Goal: Navigation & Orientation: Understand site structure

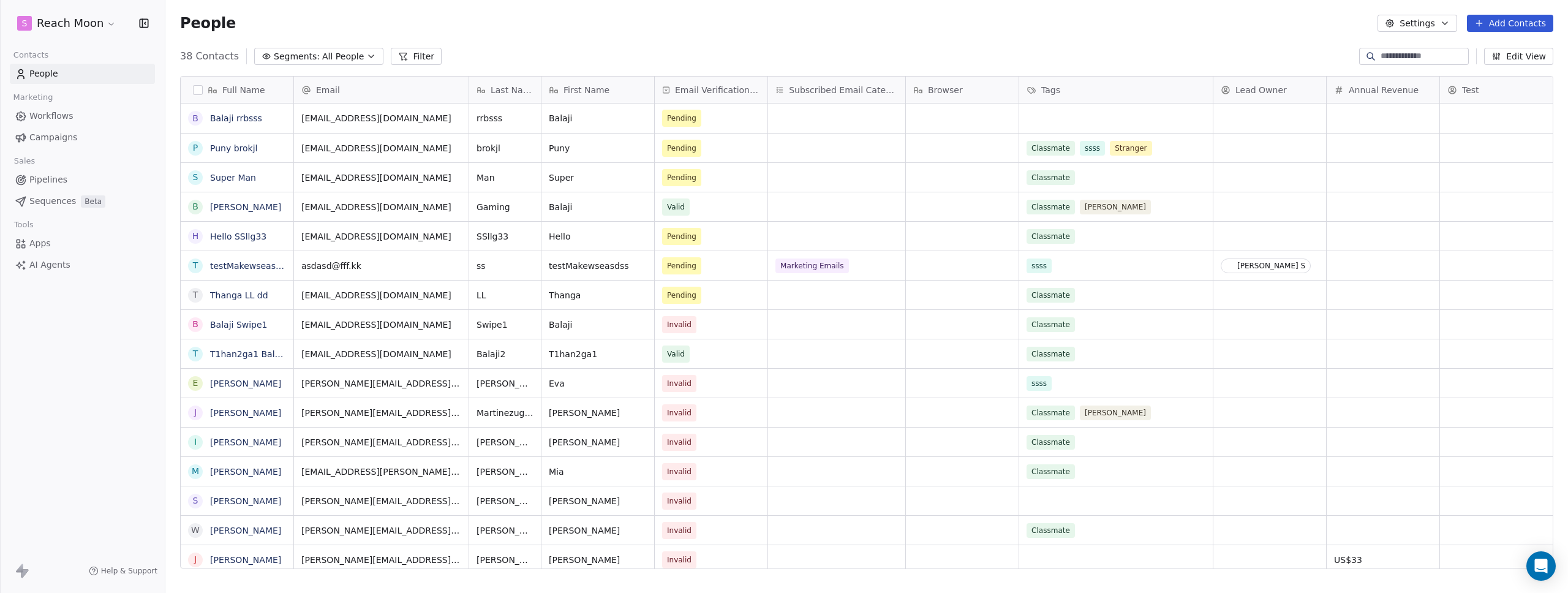
scroll to position [513, 1393]
click at [62, 29] on html "S Reach Moon Contacts People Marketing Workflows Campaigns Sales Pipelines Sequ…" at bounding box center [784, 296] width 1568 height 593
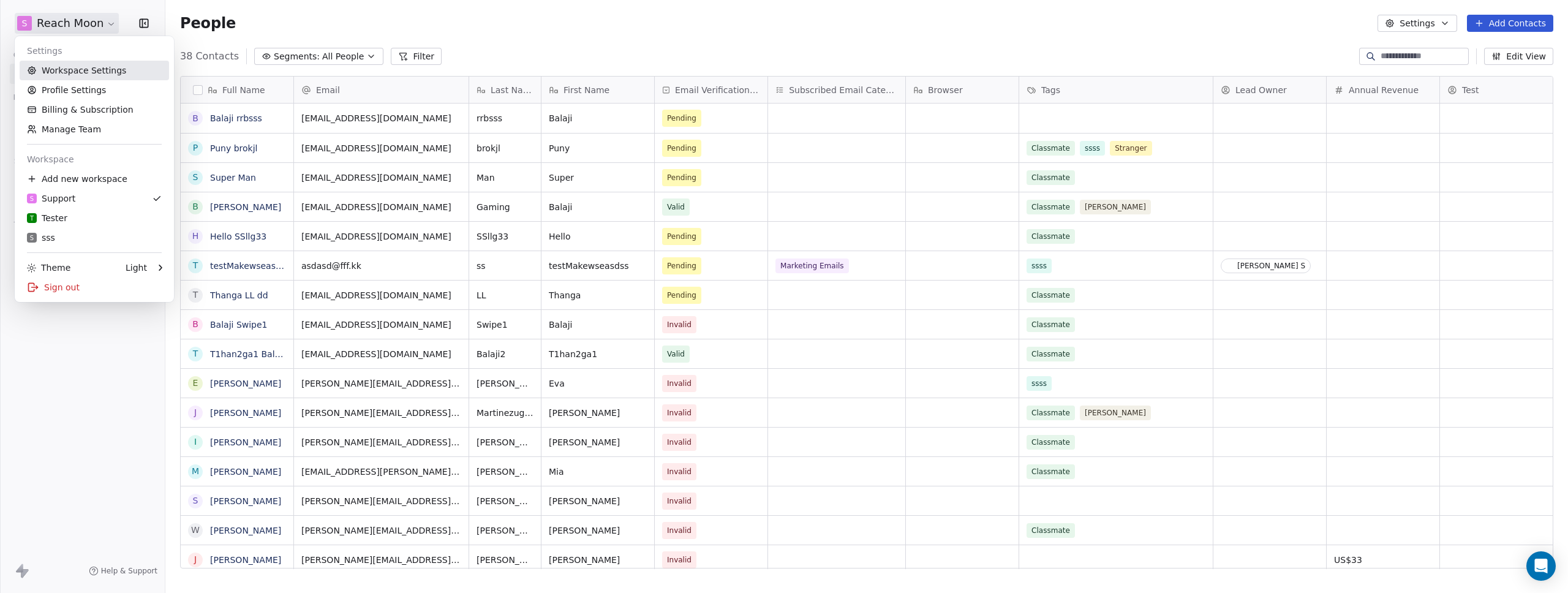
click at [87, 74] on link "Workspace Settings" at bounding box center [94, 70] width 149 height 20
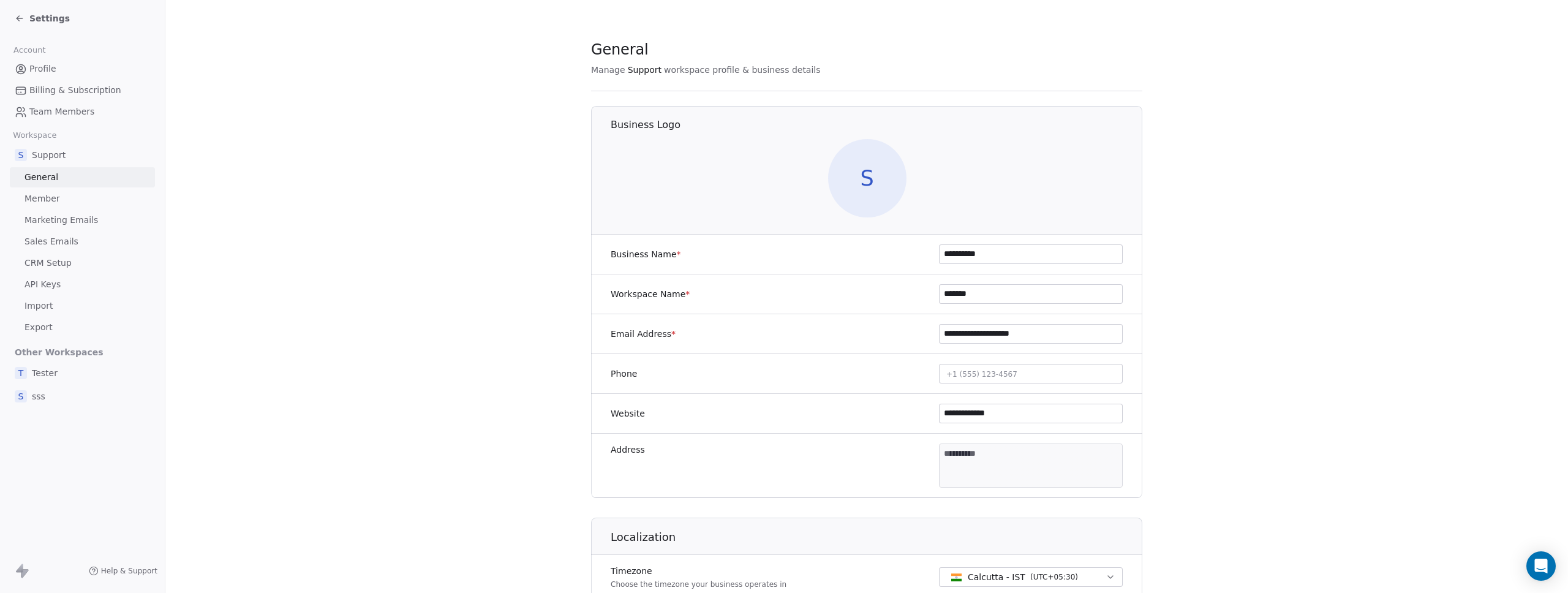
click at [74, 287] on link "API Keys" at bounding box center [82, 284] width 145 height 20
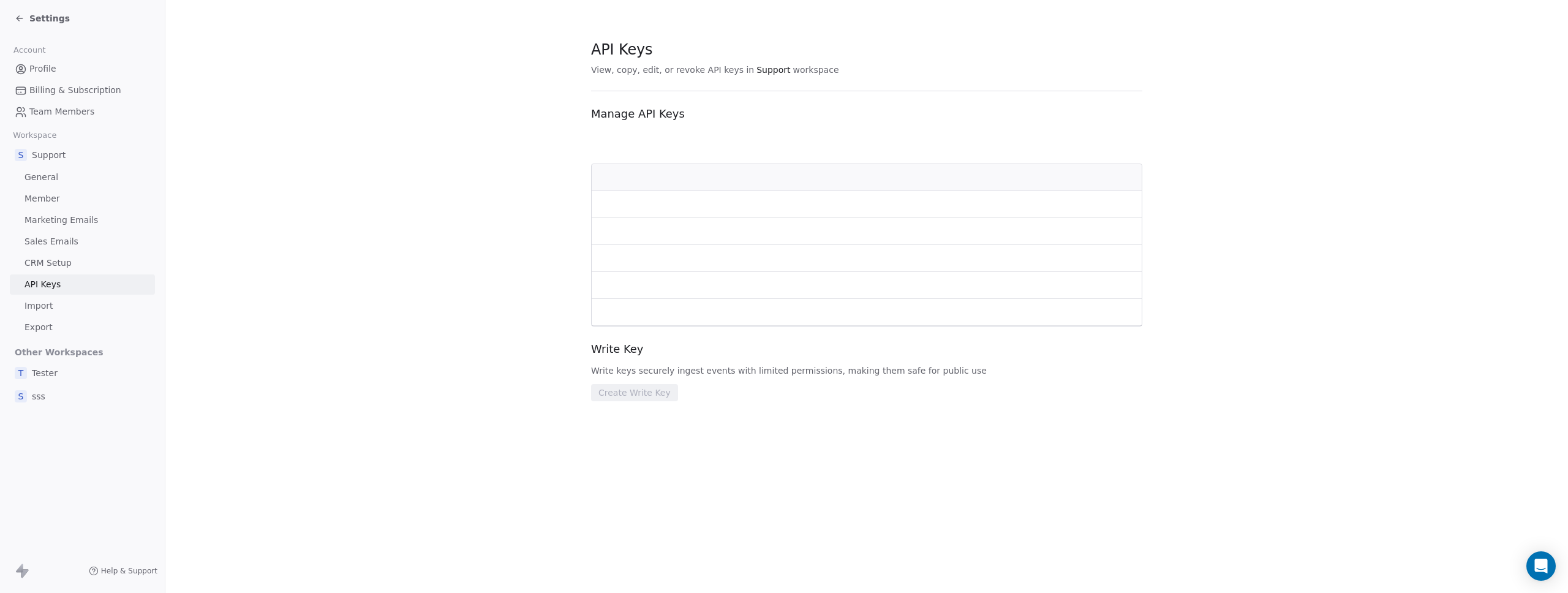
click at [74, 244] on span "Sales Emails" at bounding box center [51, 242] width 54 height 13
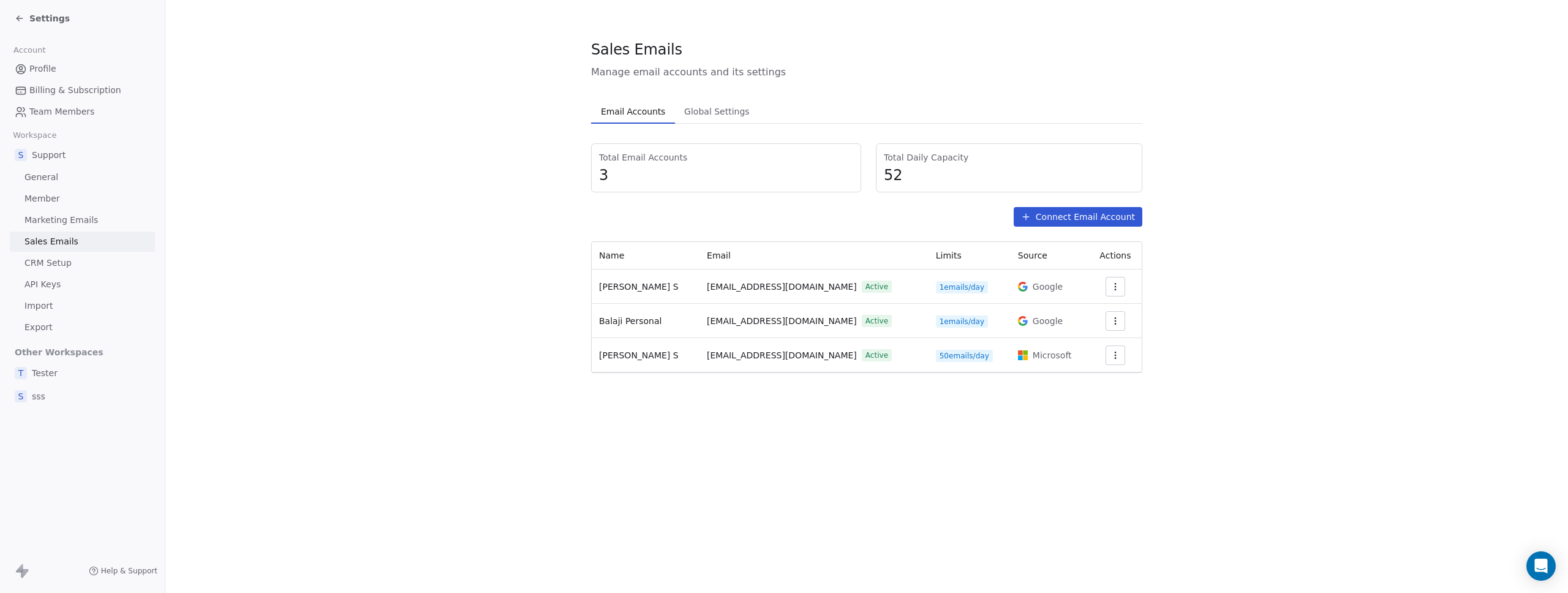
click at [78, 181] on link "General" at bounding box center [82, 177] width 145 height 20
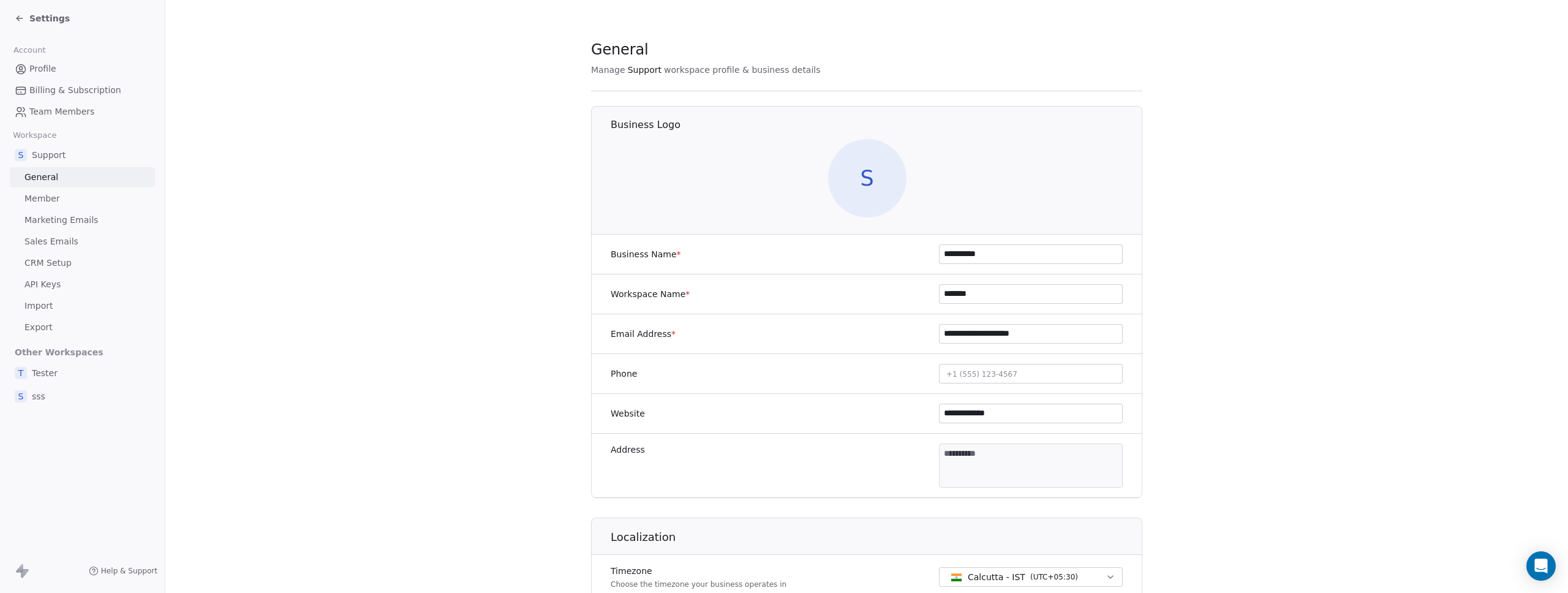
click at [55, 16] on span "Settings" at bounding box center [50, 18] width 41 height 12
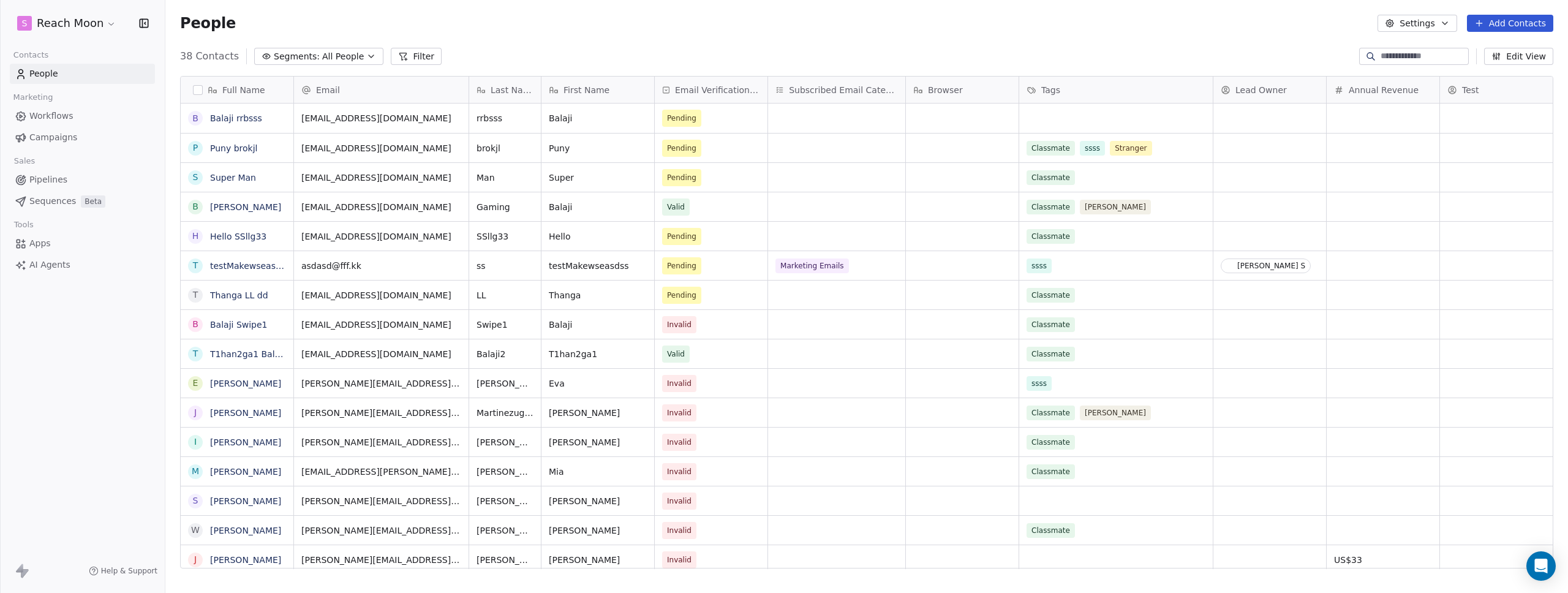
scroll to position [513, 1393]
click at [562, 48] on div "38 Contacts Segments: All People Filter Edit View" at bounding box center [867, 56] width 1402 height 20
click at [31, 149] on div "Contacts People Marketing Workflows Campaigns Sales Pipelines Sequences Beta To…" at bounding box center [82, 161] width 165 height 229
click at [34, 140] on span "Campaigns" at bounding box center [53, 138] width 48 height 13
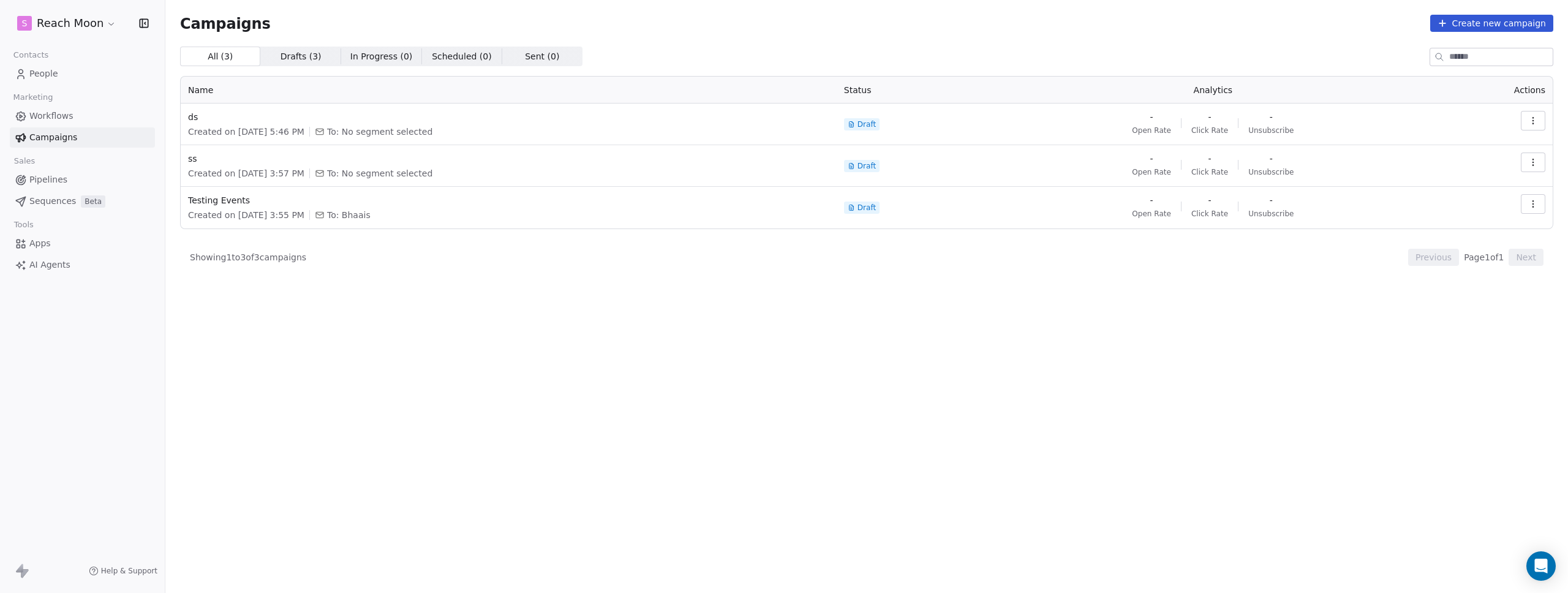
click at [38, 111] on span "Workflows" at bounding box center [51, 116] width 44 height 13
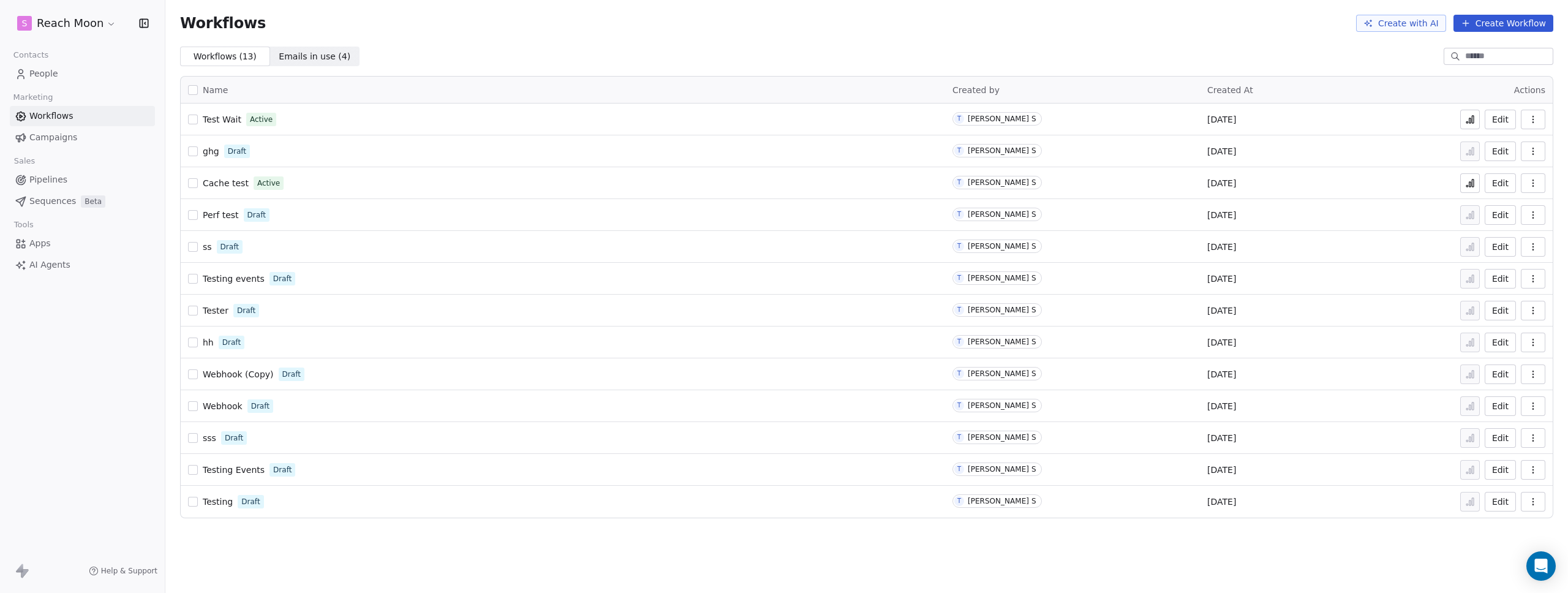
click at [450, 41] on div "Workflows Create with AI Create Workflow" at bounding box center [867, 23] width 1402 height 47
click at [833, 53] on div "Workflows ( 13 ) Workflows ( 13 ) Emails in use ( 4 ) Emails in use ( 4 )" at bounding box center [867, 56] width 1402 height 20
